Goal: Task Accomplishment & Management: Use online tool/utility

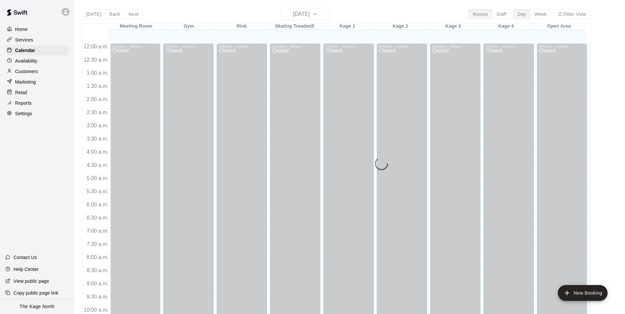
scroll to position [335, 0]
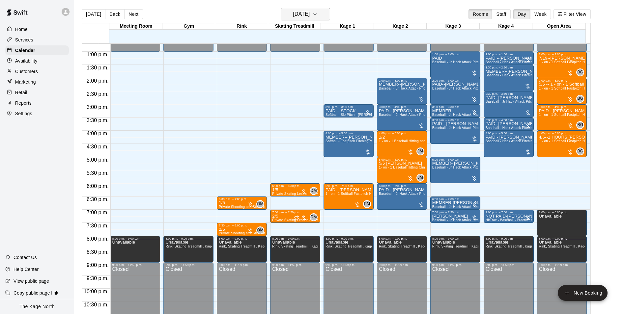
click at [310, 12] on h6 "[DATE]" at bounding box center [301, 14] width 17 height 9
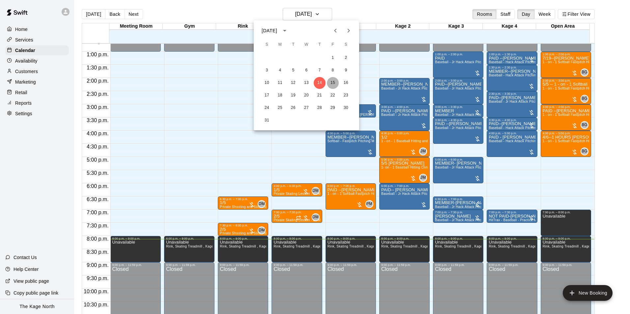
click at [332, 82] on button "15" at bounding box center [333, 83] width 12 height 12
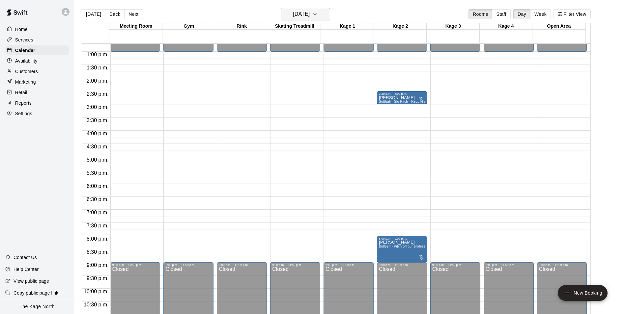
click at [310, 16] on h6 "Friday Aug 15" at bounding box center [301, 14] width 17 height 9
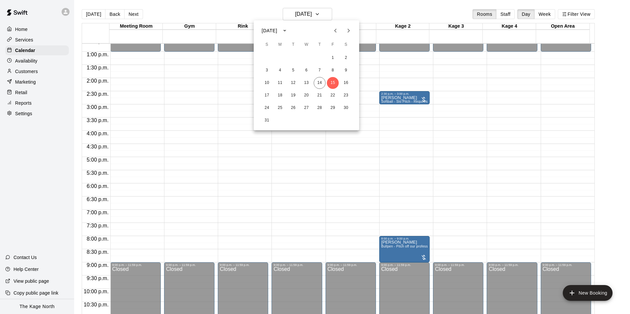
click at [348, 33] on icon "Next month" at bounding box center [348, 31] width 2 height 4
click at [333, 70] on button "12" at bounding box center [333, 71] width 12 height 12
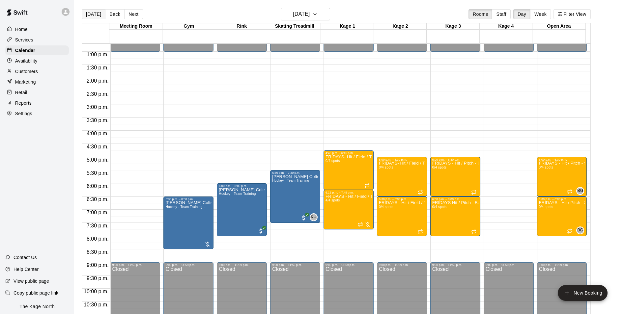
click at [97, 11] on button "[DATE]" at bounding box center [94, 14] width 24 height 10
